Goal: Find specific page/section: Find specific page/section

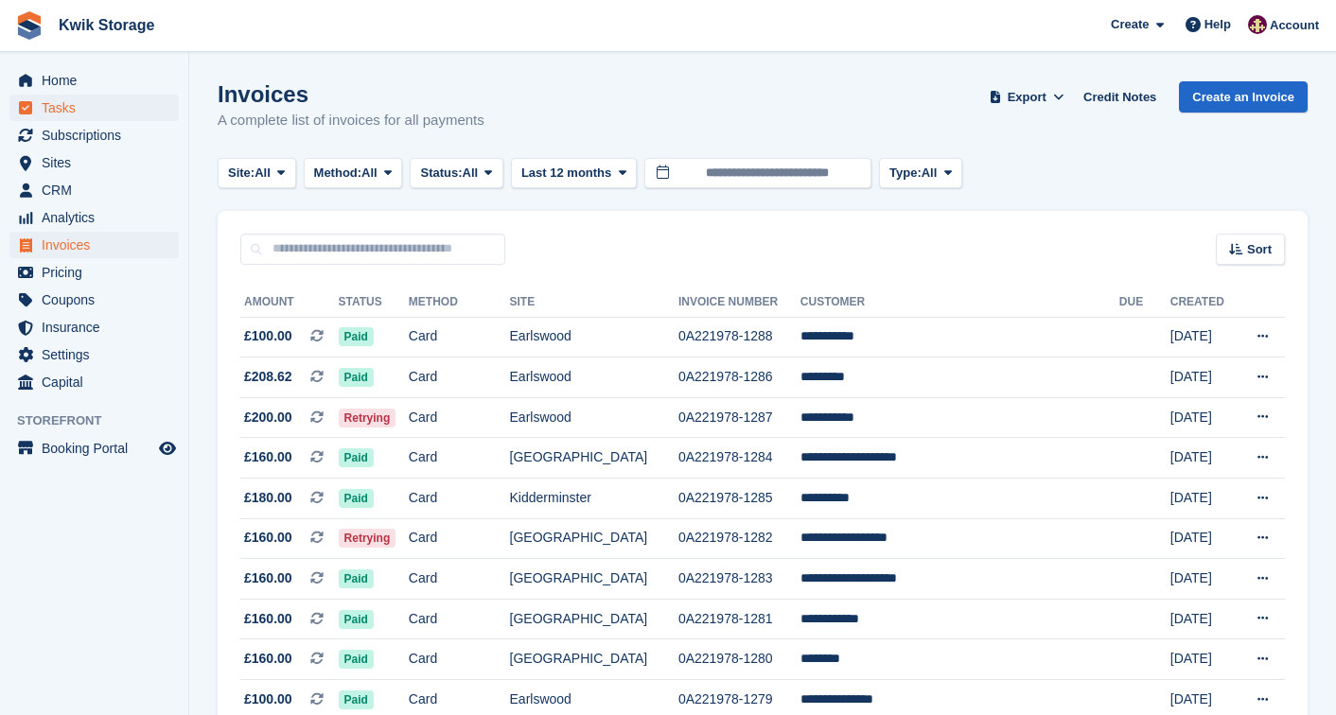
scroll to position [83, 0]
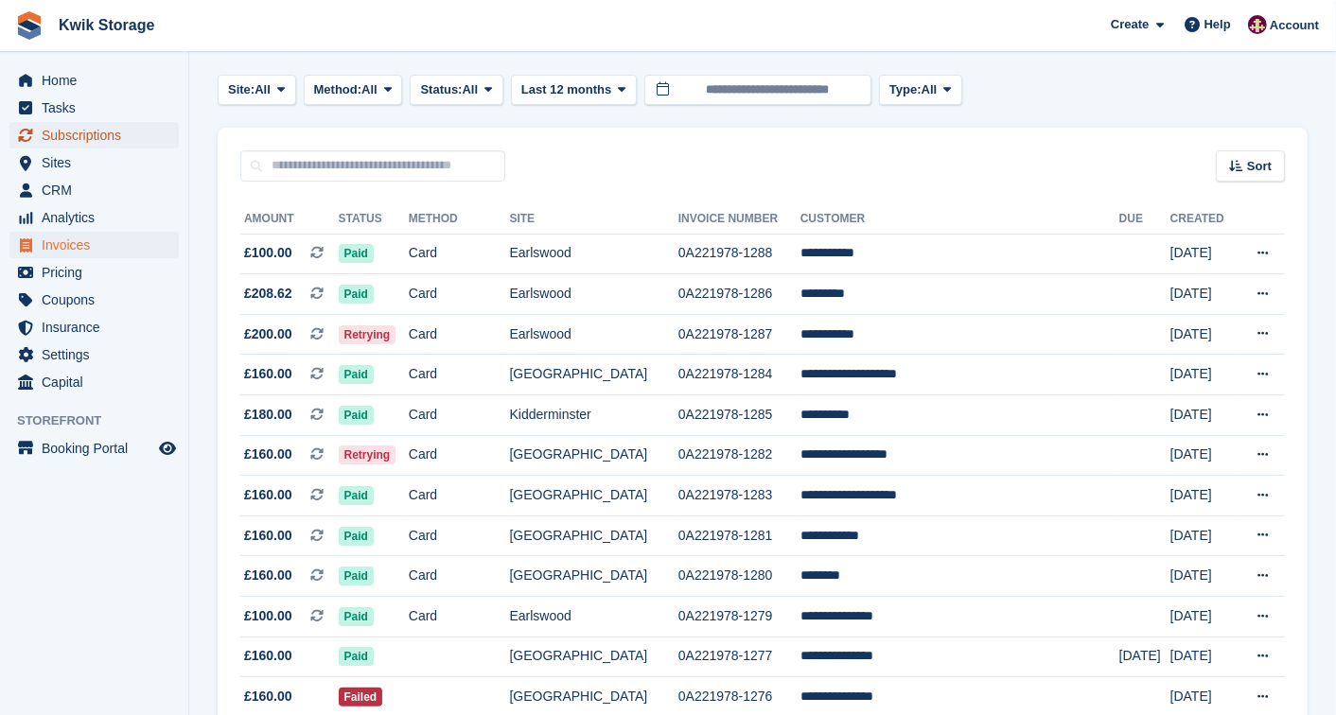
click at [104, 131] on span "Subscriptions" at bounding box center [99, 135] width 114 height 26
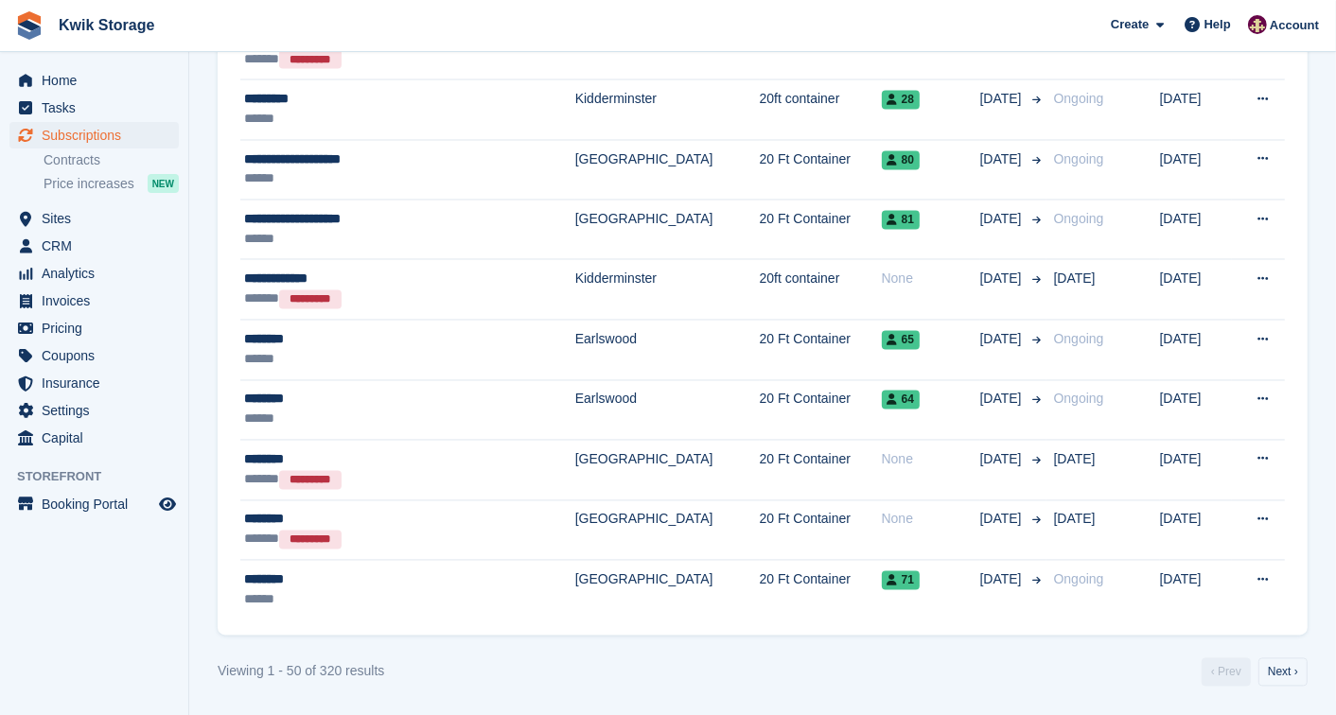
scroll to position [2914, 0]
click at [1273, 663] on link "Next ›" at bounding box center [1282, 673] width 49 height 28
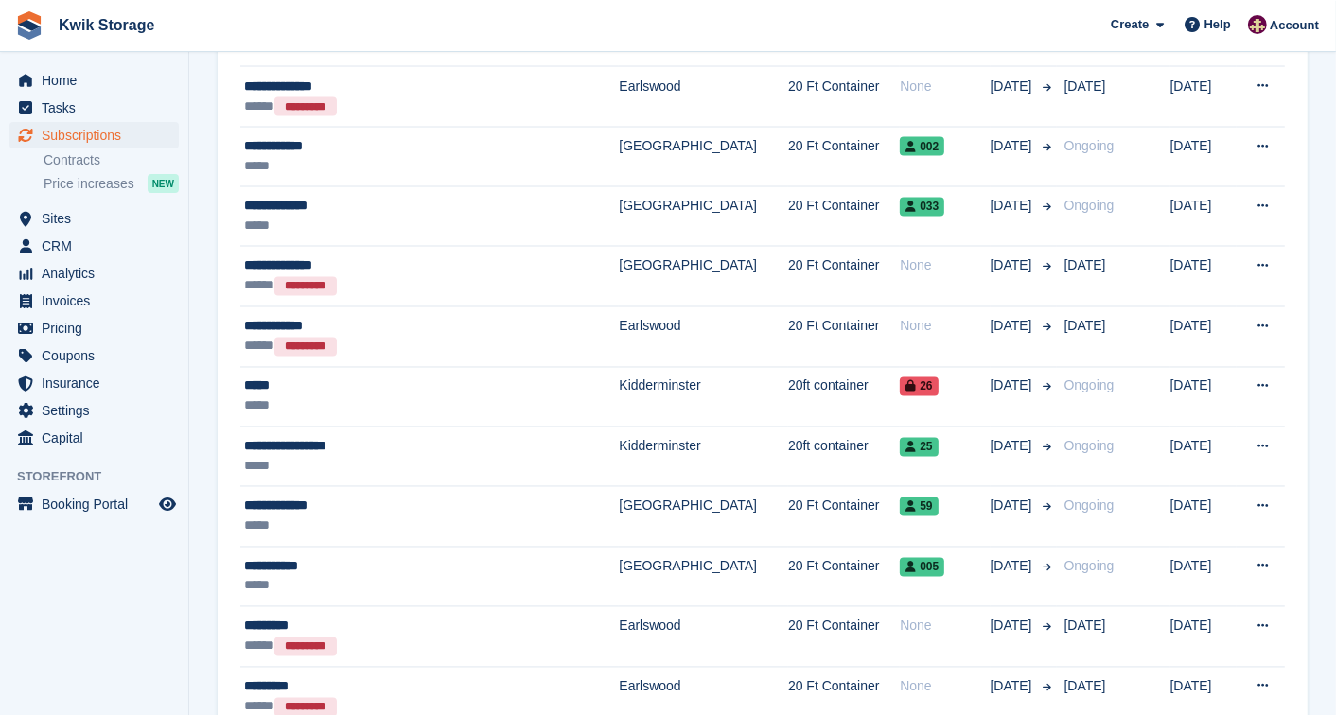
scroll to position [2914, 0]
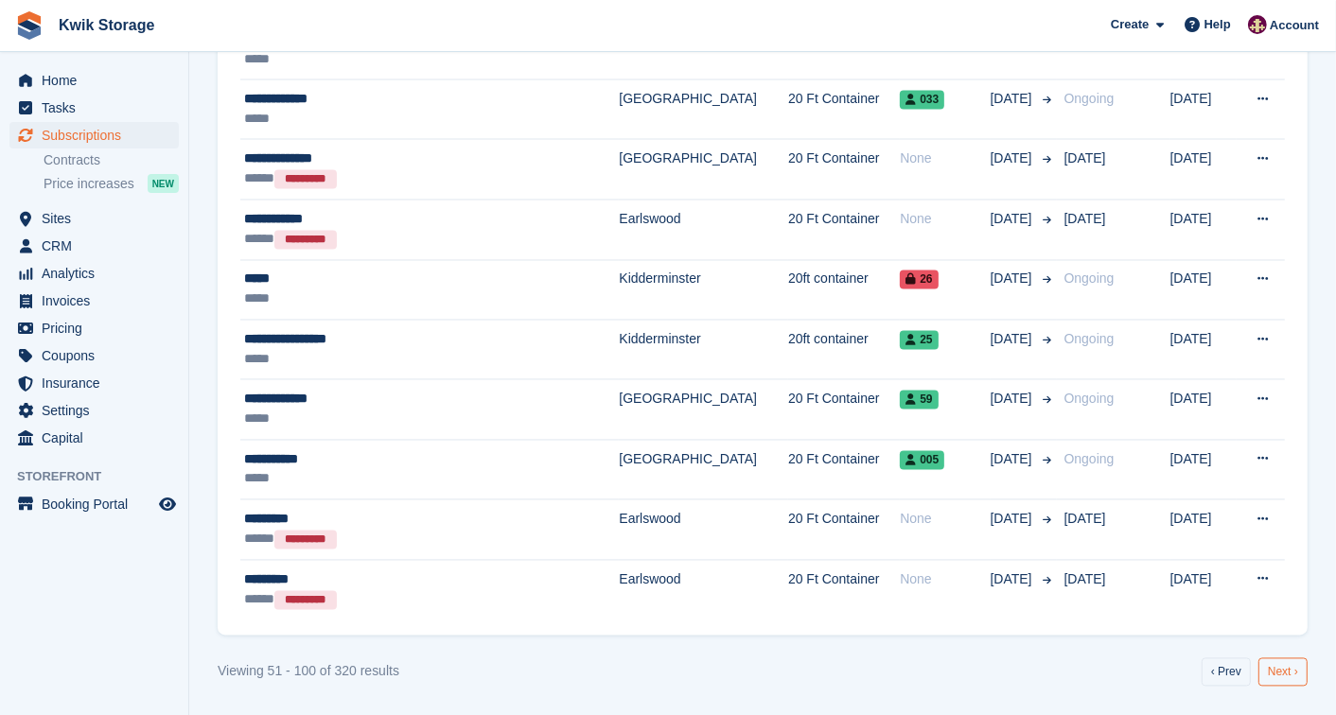
click at [1296, 677] on link "Next ›" at bounding box center [1282, 673] width 49 height 28
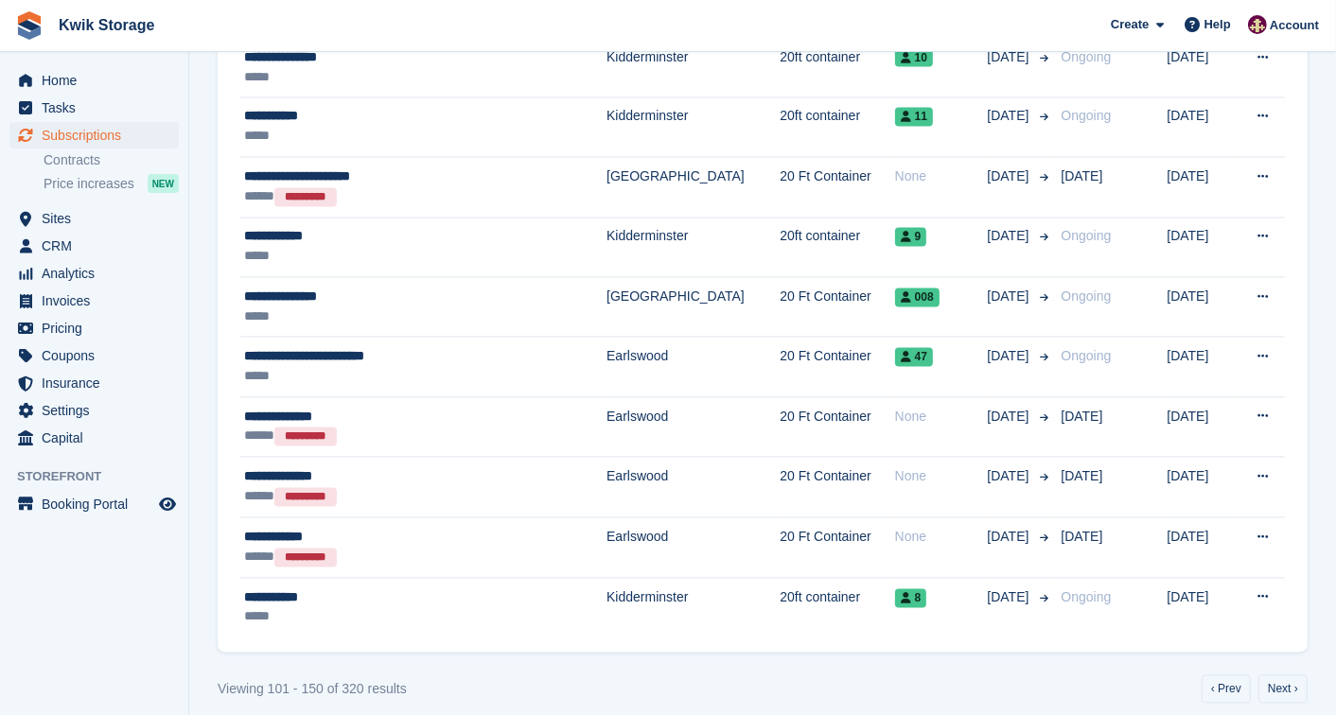
scroll to position [2915, 0]
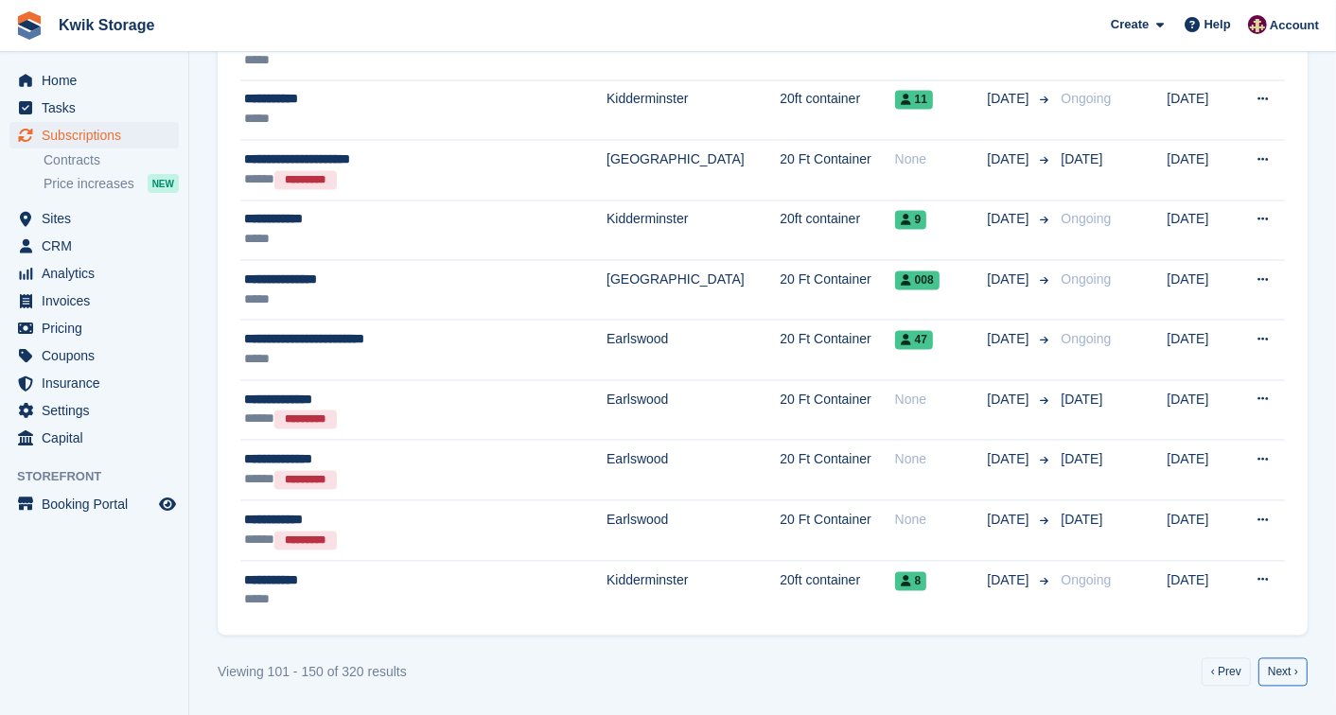
click at [1296, 677] on link "Next ›" at bounding box center [1282, 673] width 49 height 28
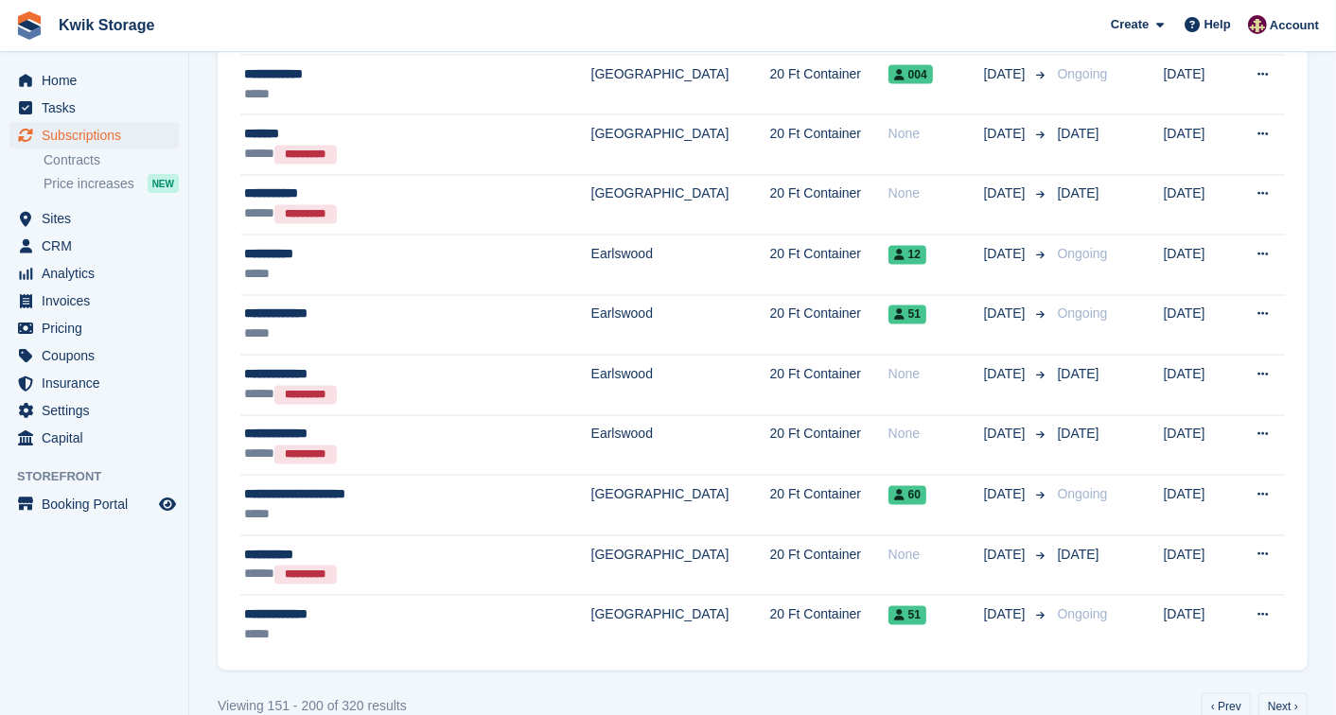
scroll to position [2917, 0]
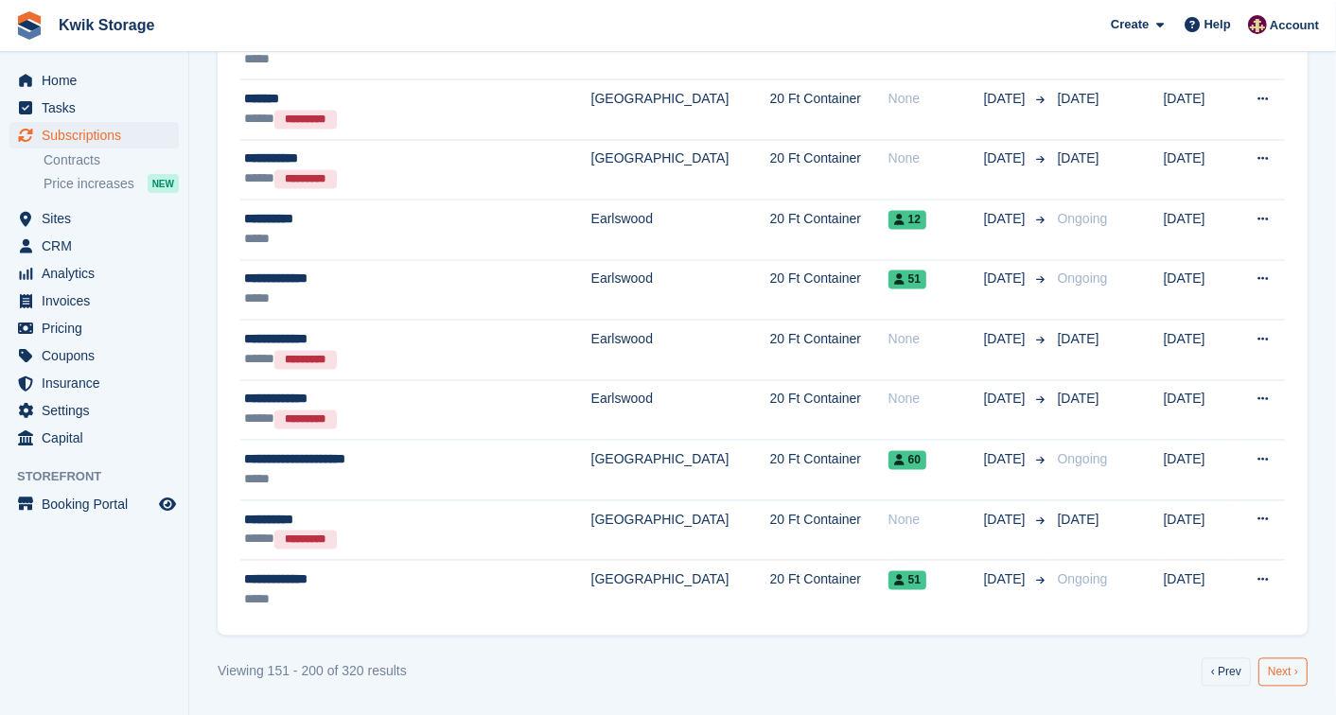
click at [1288, 684] on link "Next ›" at bounding box center [1282, 673] width 49 height 28
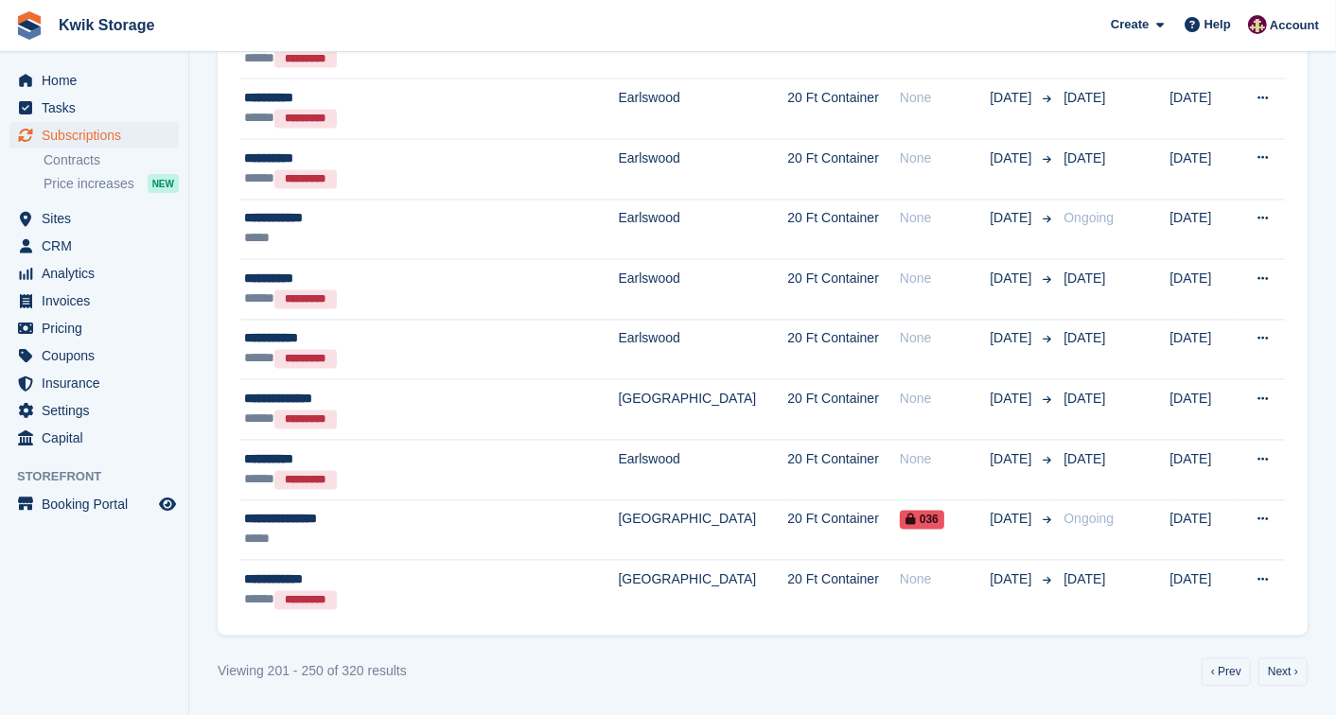
scroll to position [2917, 0]
click at [1293, 676] on link "Next ›" at bounding box center [1282, 673] width 49 height 28
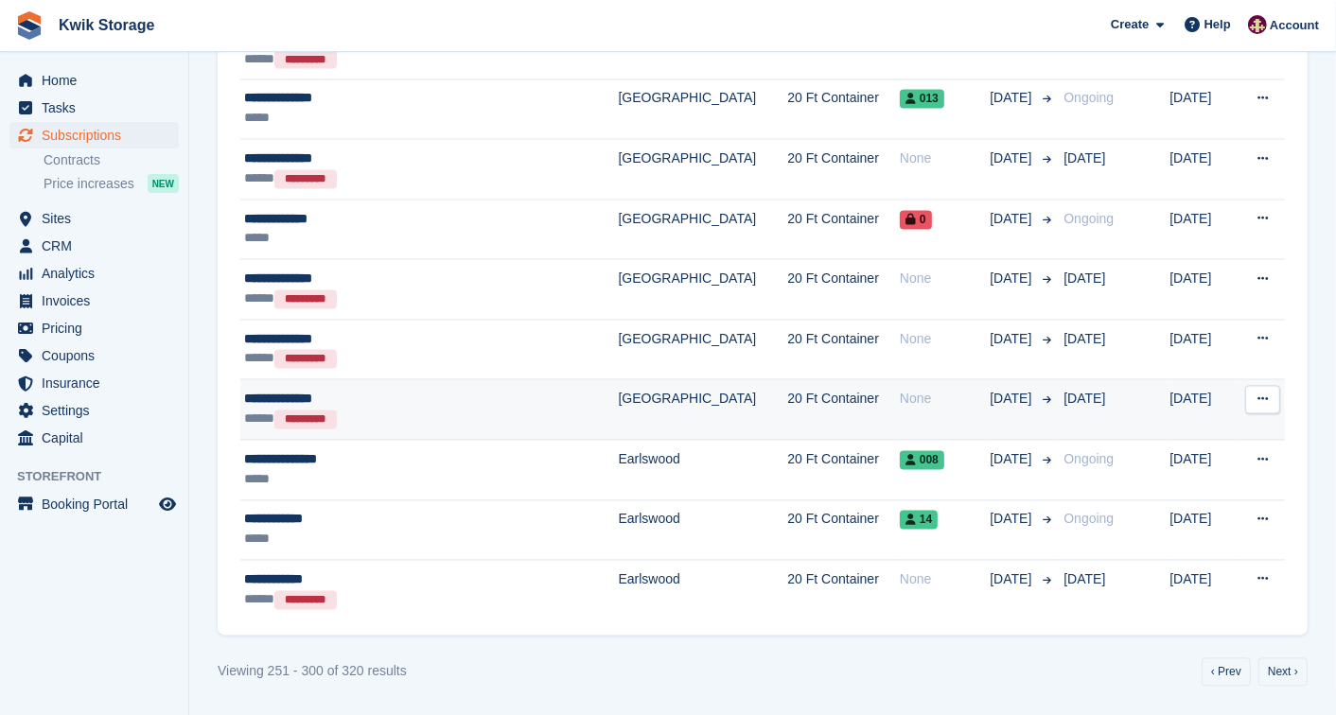
scroll to position [2918, 0]
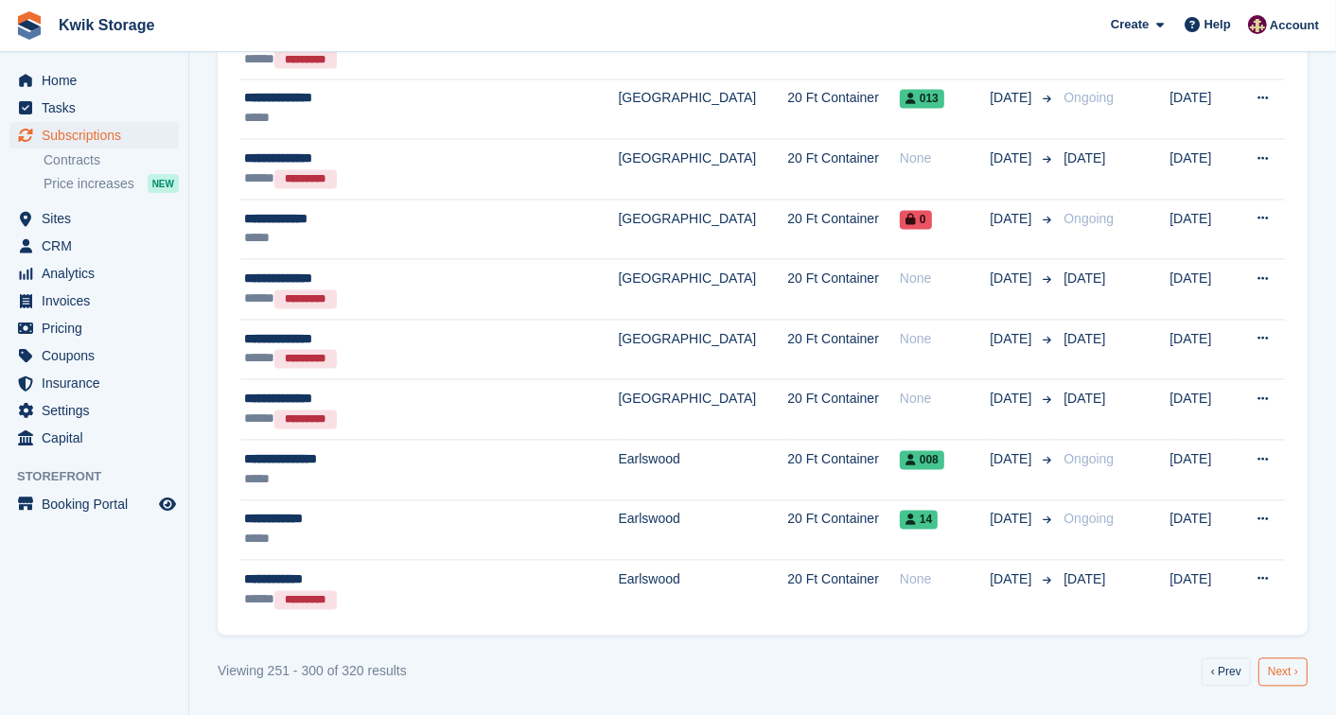
click at [1288, 679] on link "Next ›" at bounding box center [1282, 673] width 49 height 28
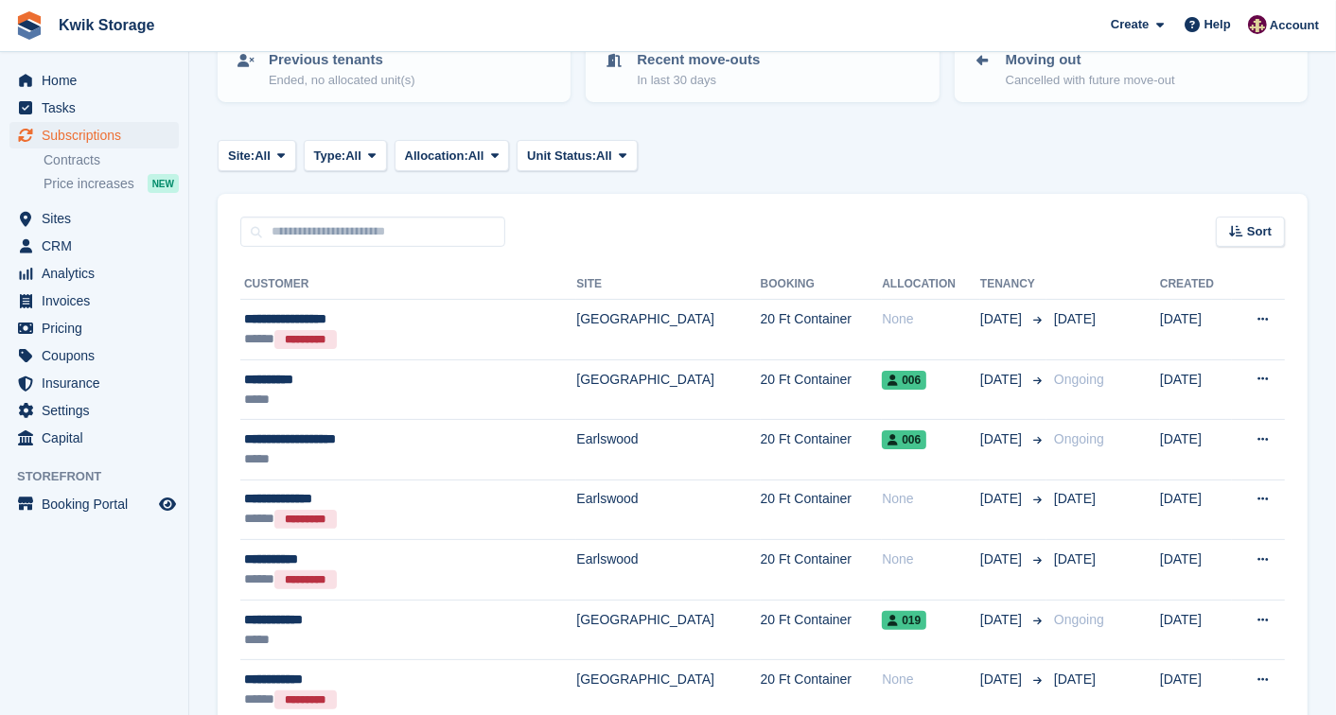
scroll to position [223, 0]
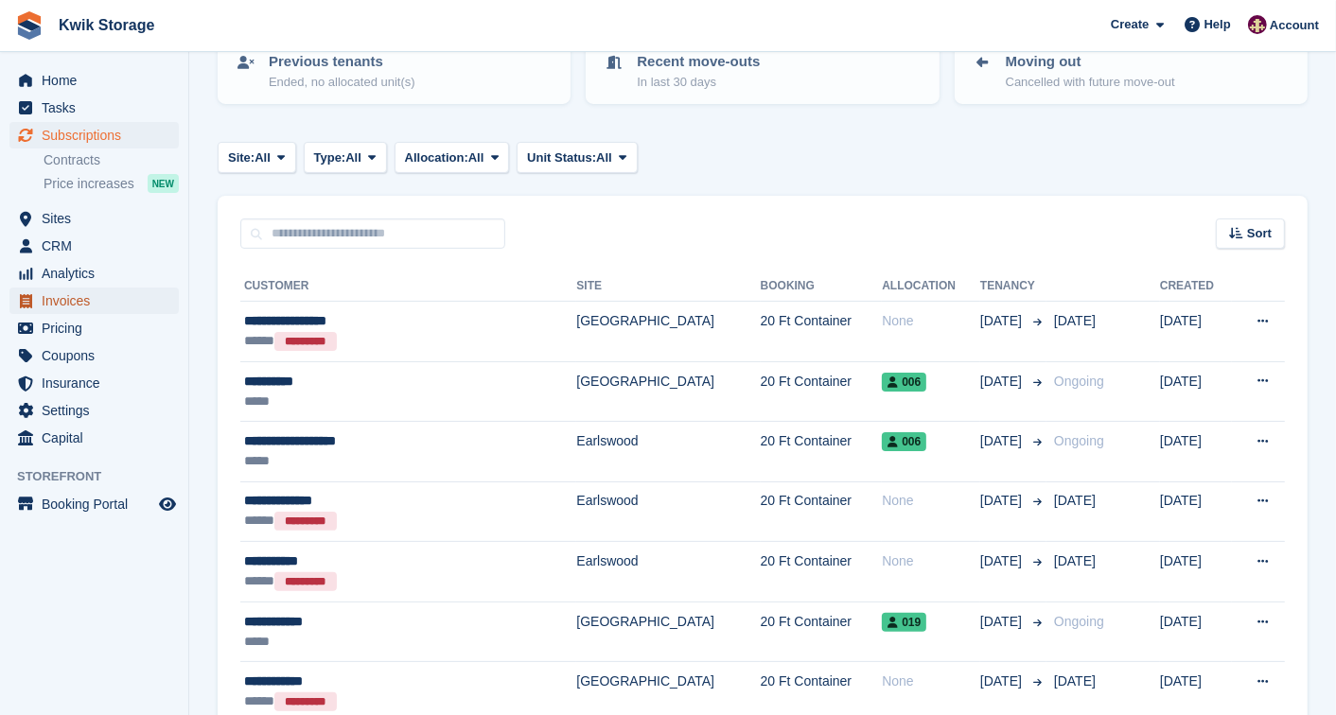
click at [114, 300] on span "Invoices" at bounding box center [99, 301] width 114 height 26
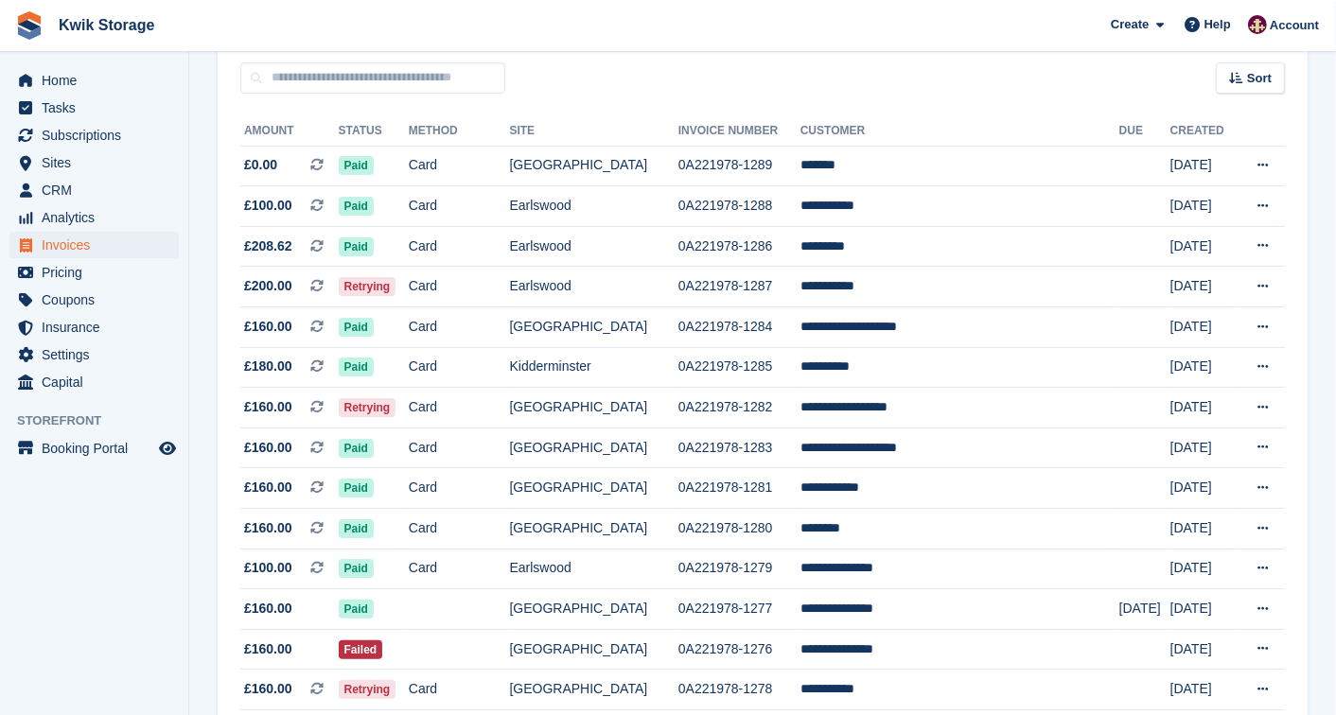
scroll to position [167, 0]
